Goal: Transaction & Acquisition: Purchase product/service

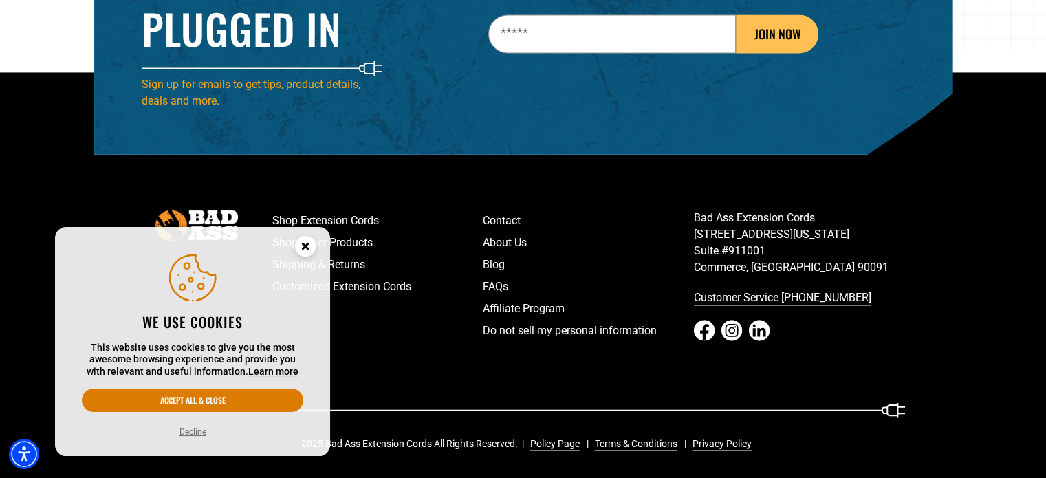
click at [307, 248] on icon "Cookie Consent" at bounding box center [305, 245] width 5 height 5
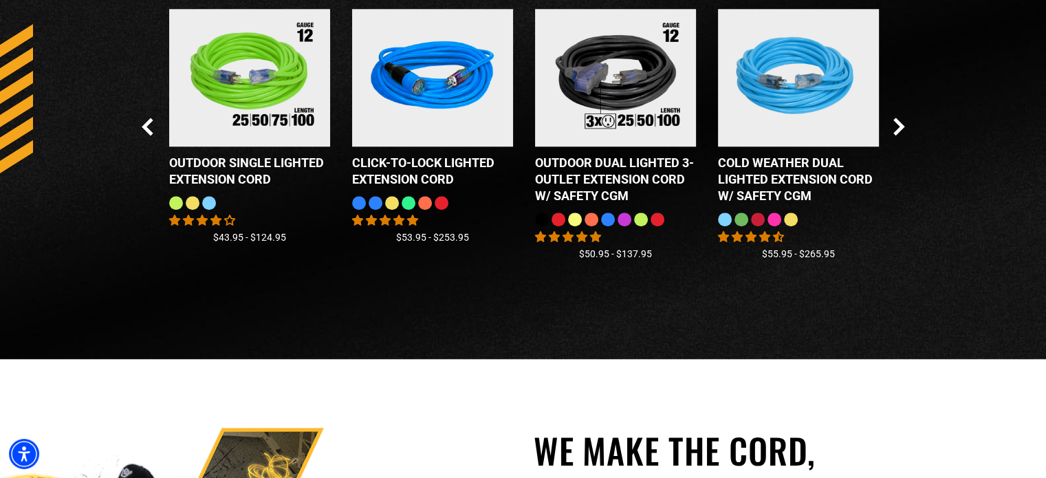
scroll to position [1146, 0]
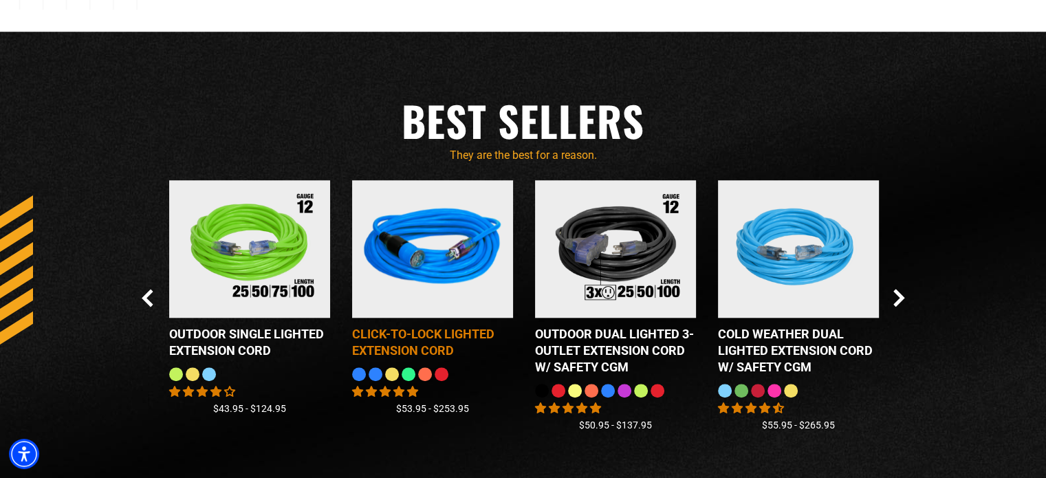
click at [435, 270] on img at bounding box center [433, 248] width 172 height 155
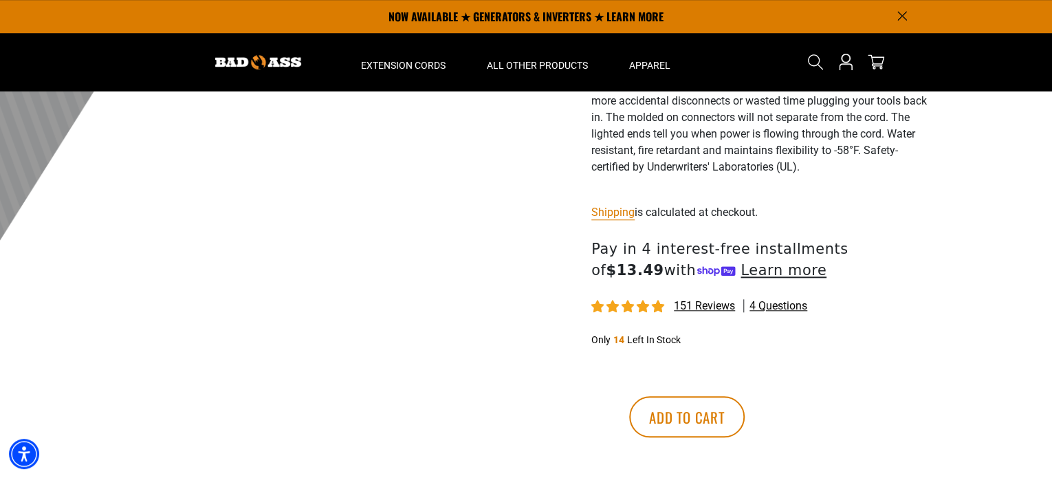
scroll to position [481, 0]
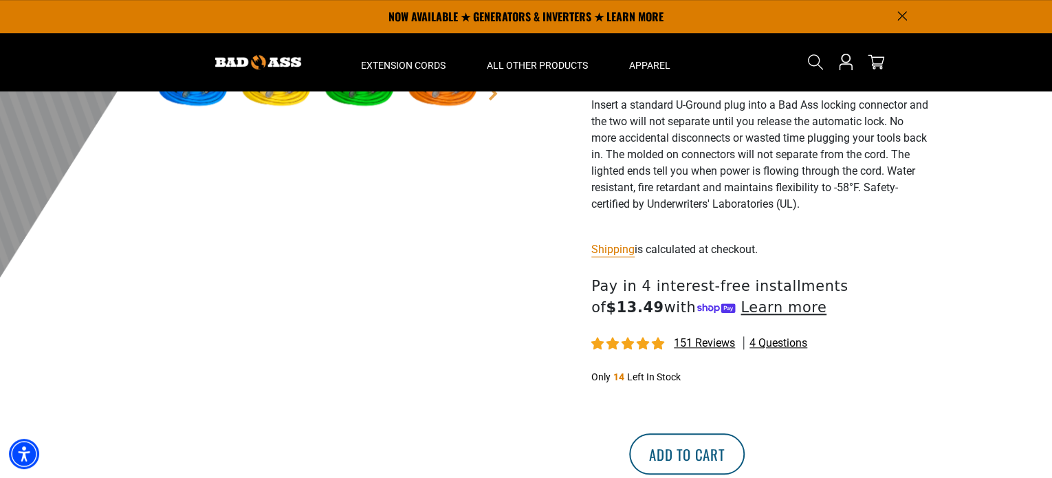
click at [745, 445] on button "Add to cart" at bounding box center [687, 453] width 116 height 41
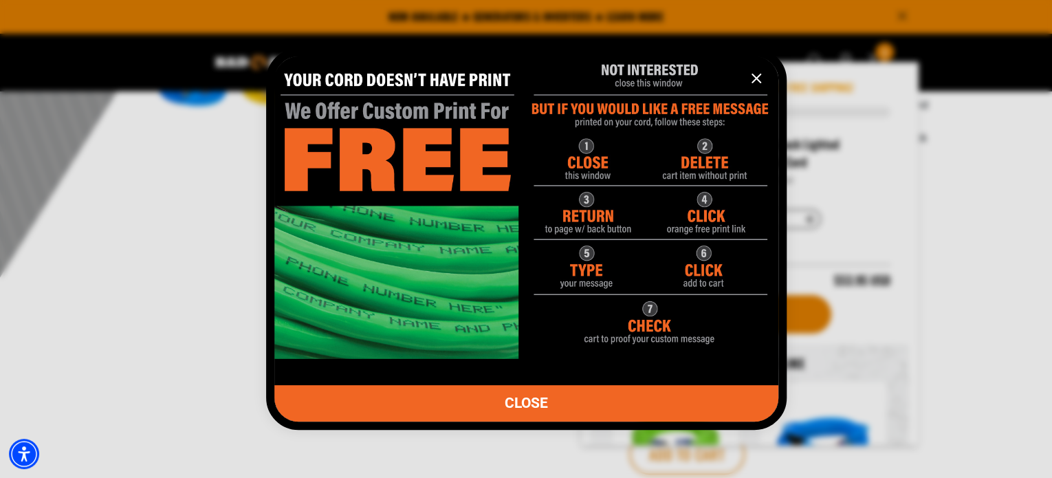
click at [752, 76] on icon "information" at bounding box center [756, 78] width 17 height 17
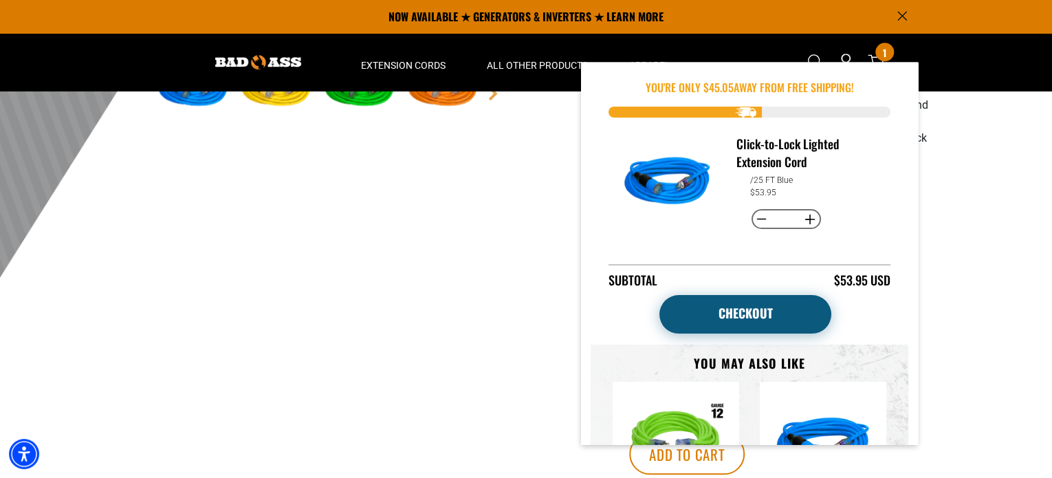
click at [757, 325] on link "Checkout" at bounding box center [746, 314] width 172 height 39
